Goal: Information Seeking & Learning: Check status

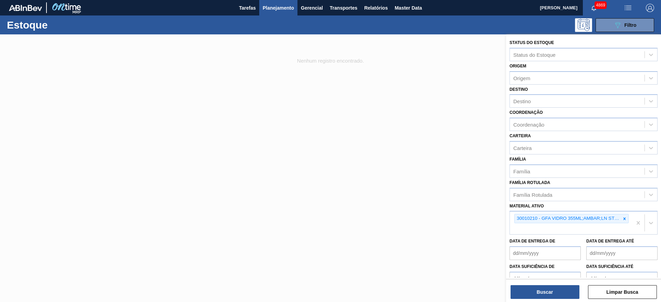
click at [623, 220] on icon at bounding box center [624, 218] width 5 height 5
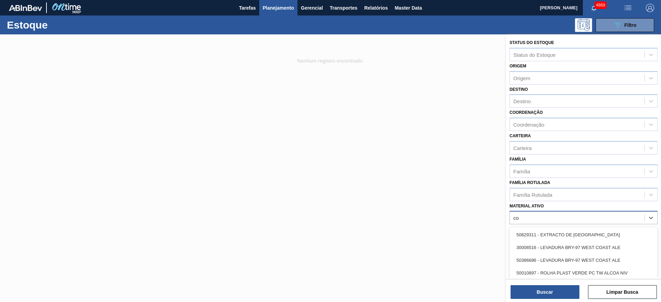
type ativo "c"
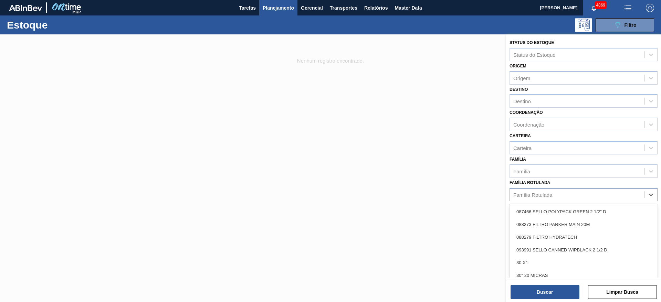
click at [604, 192] on div "Família Rotulada" at bounding box center [577, 195] width 135 height 10
type Rotulada "coa"
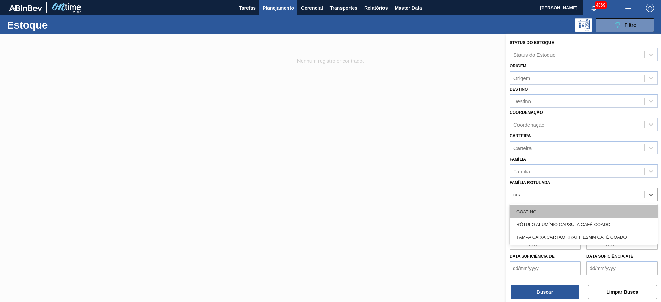
click at [548, 214] on div "COATING" at bounding box center [583, 211] width 148 height 13
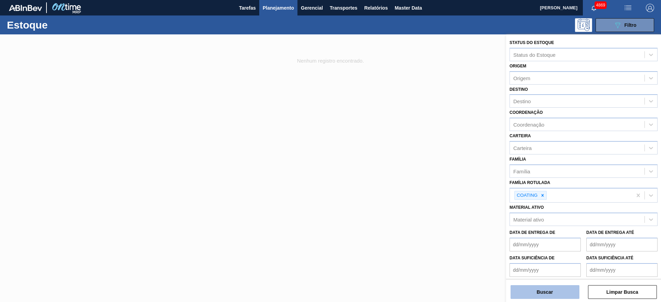
click at [556, 285] on button "Buscar" at bounding box center [544, 292] width 69 height 14
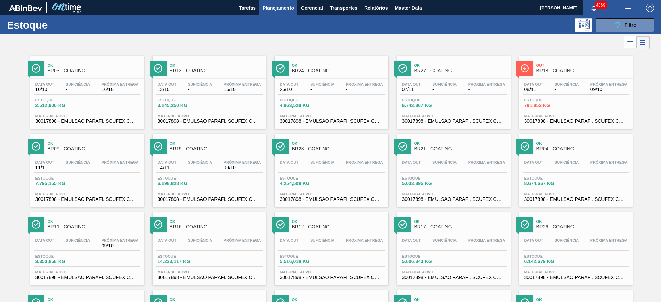
click at [339, 47] on div at bounding box center [324, 42] width 649 height 17
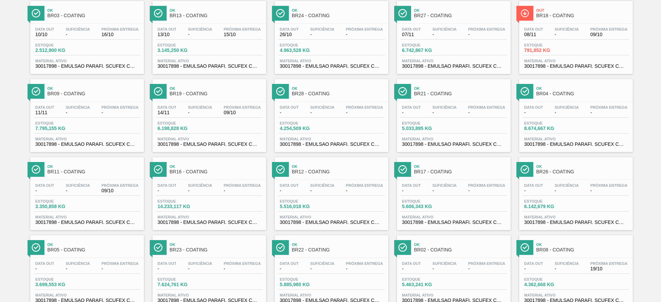
scroll to position [157, 0]
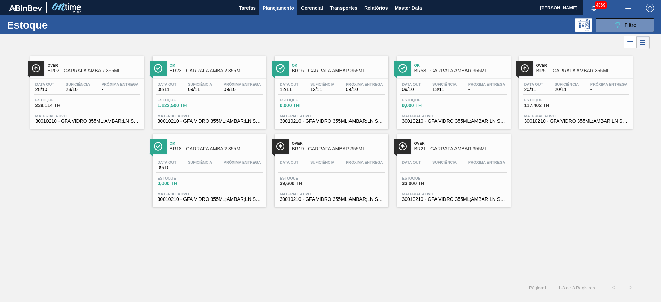
scroll to position [37, 0]
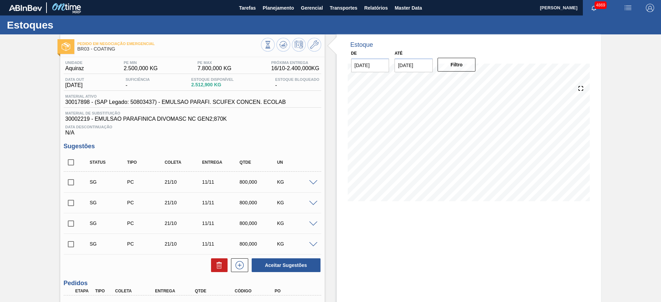
click at [439, 227] on div "Estoque De 09/10/2025 Até 23/10/2025 Filtro 13/10 Projeção de Estoque 2,301.775…" at bounding box center [469, 203] width 264 height 338
